Goal: Find specific page/section: Find specific page/section

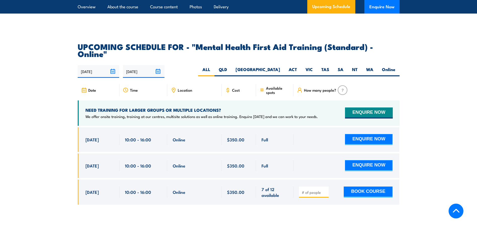
scroll to position [980, 0]
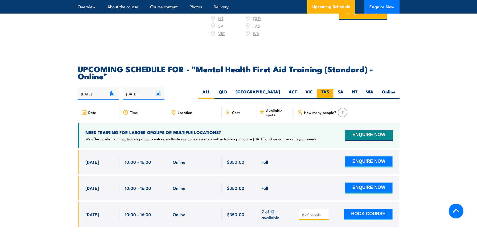
click at [324, 89] on label "TAS" at bounding box center [325, 94] width 16 height 10
click at [329, 89] on input "TAS" at bounding box center [330, 90] width 3 height 3
radio input "true"
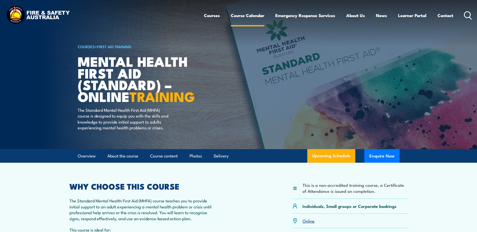
click at [242, 16] on link "Course Calendar" at bounding box center [247, 15] width 33 height 13
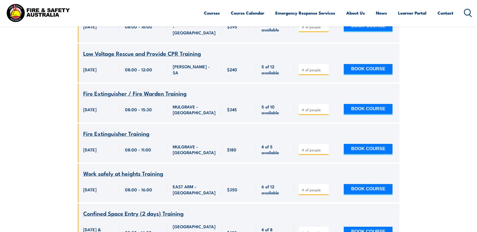
scroll to position [603, 0]
